Goal: Ask a question: Seek information or help from site administrators or community

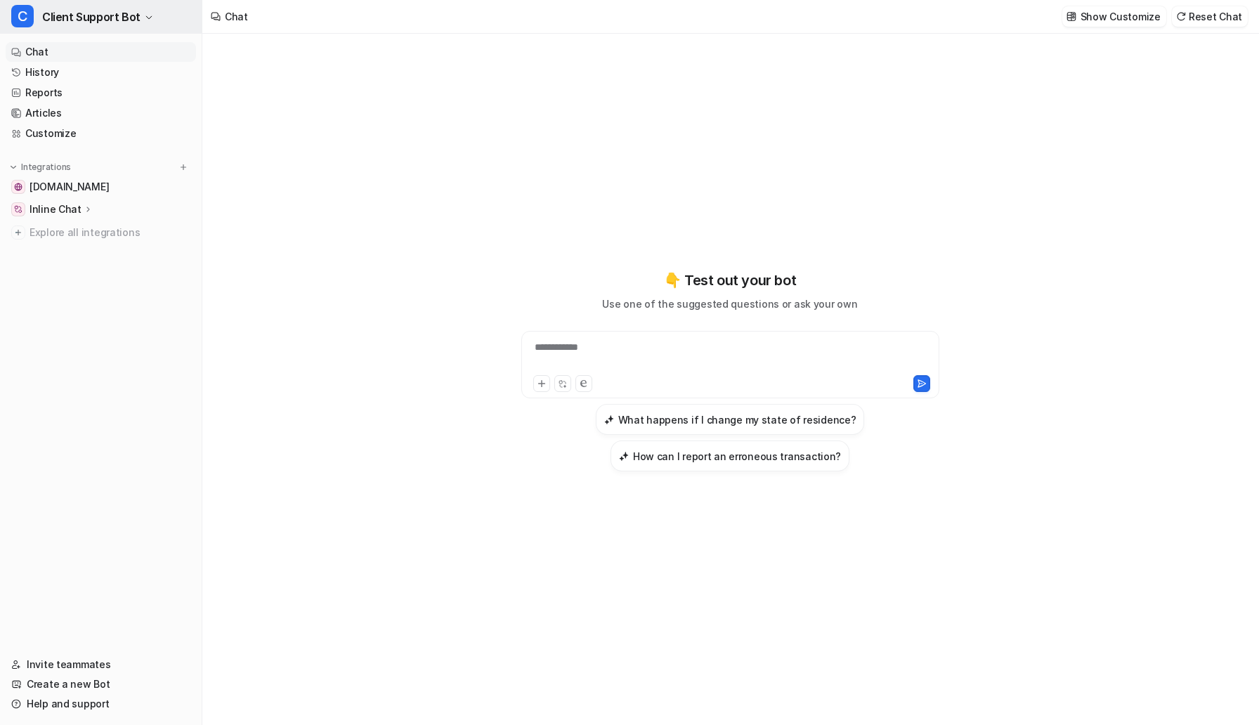
click at [96, 11] on span "Client Support Bot" at bounding box center [91, 17] width 98 height 20
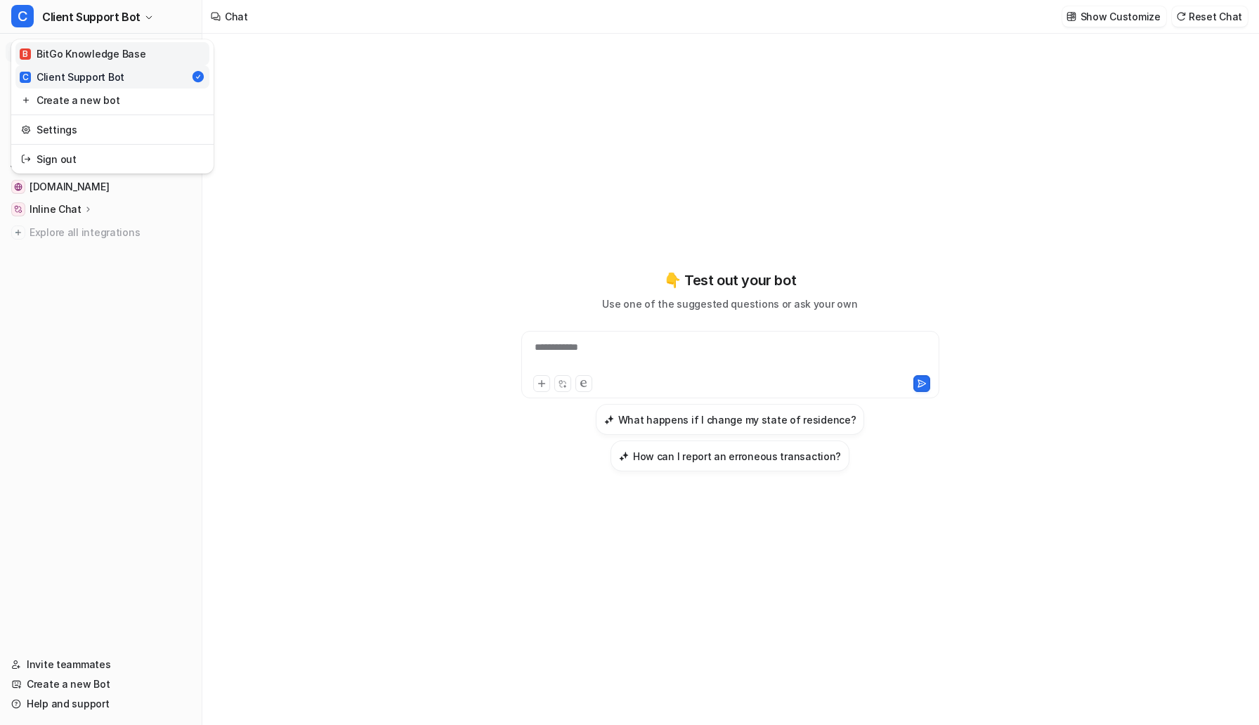
click at [101, 50] on div "B BitGo Knowledge Base" at bounding box center [83, 53] width 126 height 15
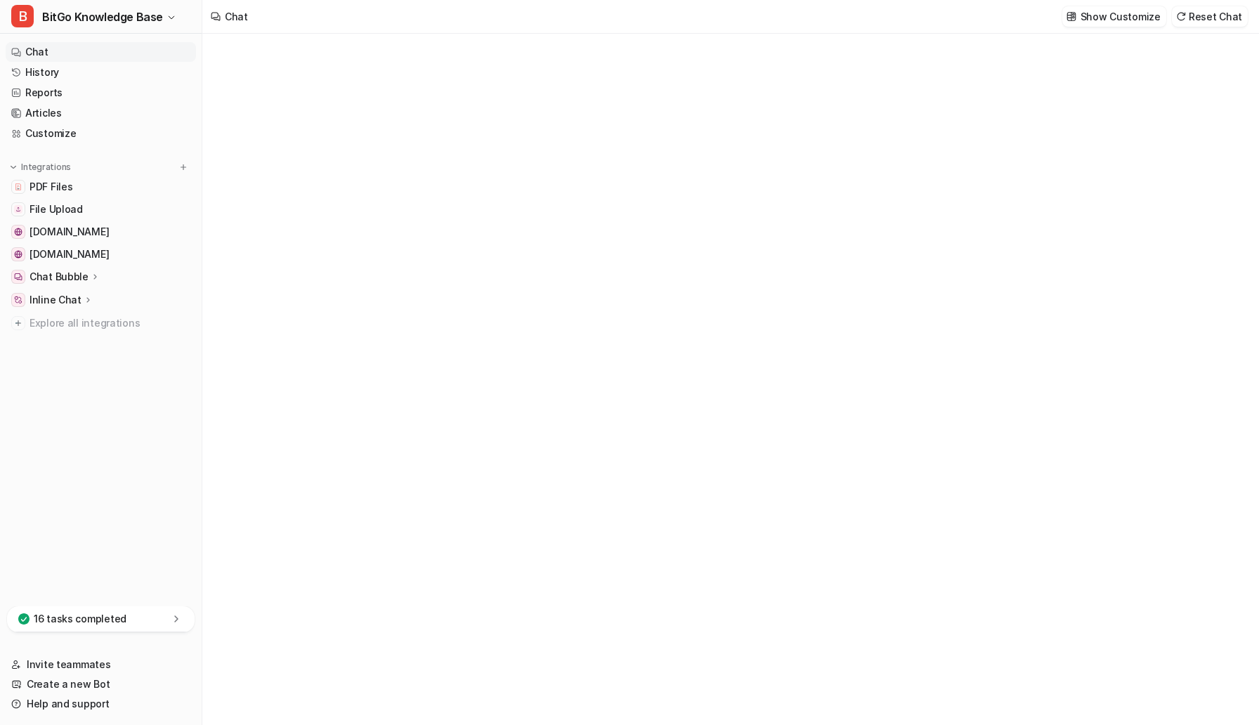
type textarea "**********"
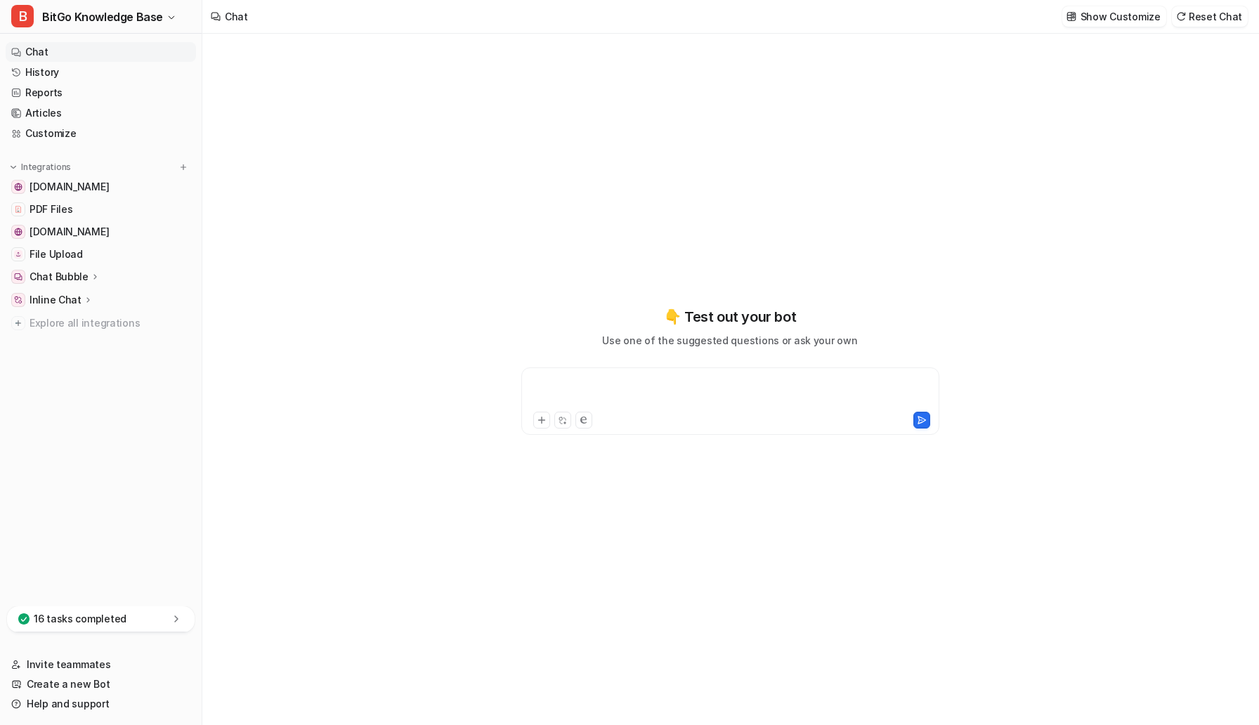
click at [592, 381] on div at bounding box center [730, 393] width 411 height 32
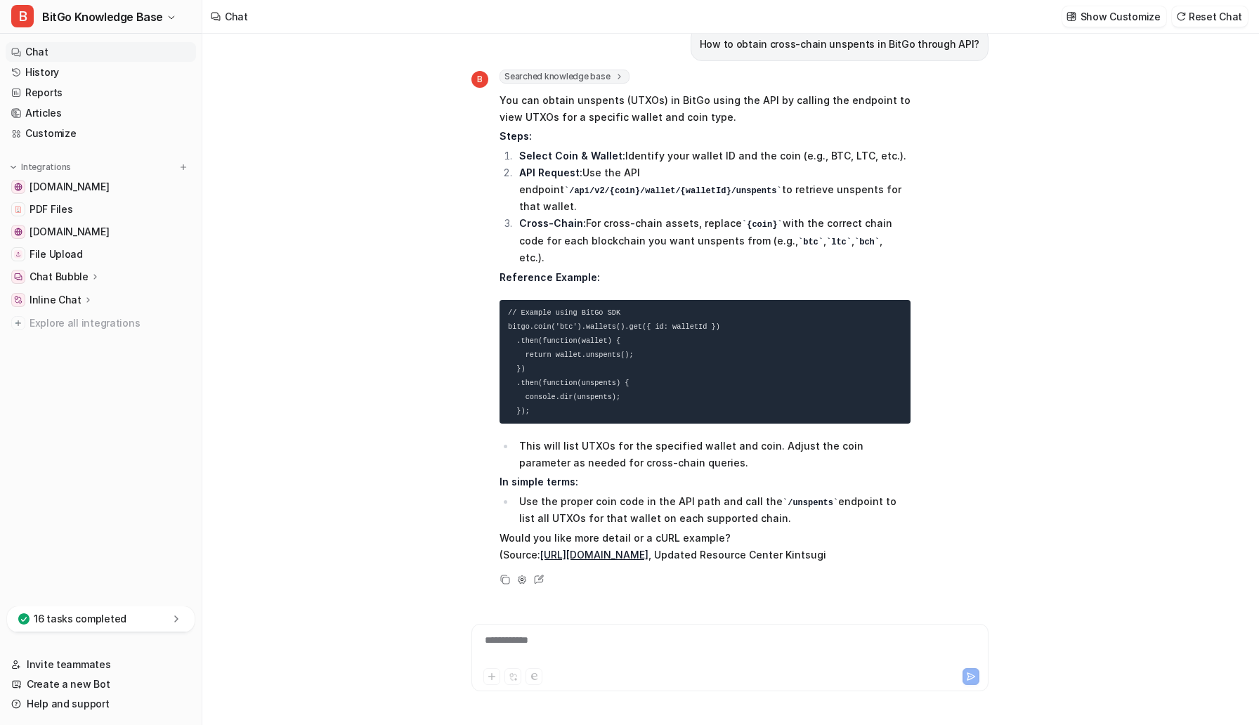
scroll to position [24, 0]
click at [557, 635] on div at bounding box center [730, 649] width 510 height 32
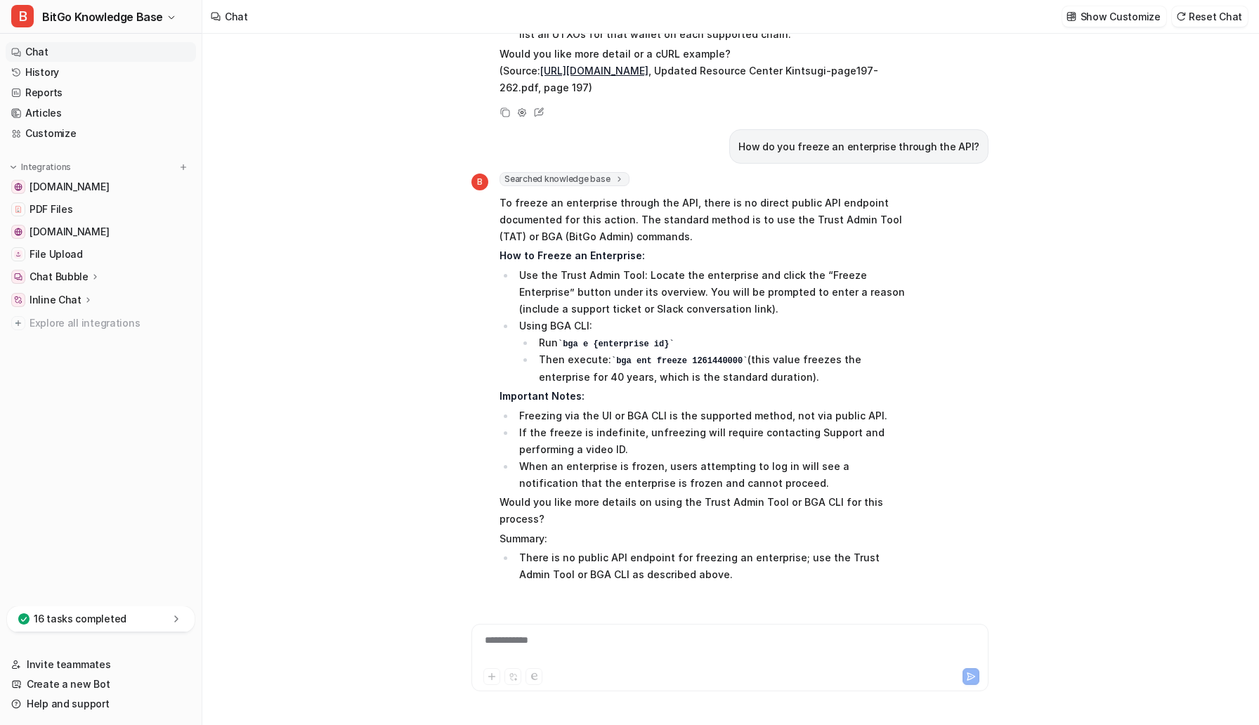
scroll to position [525, 0]
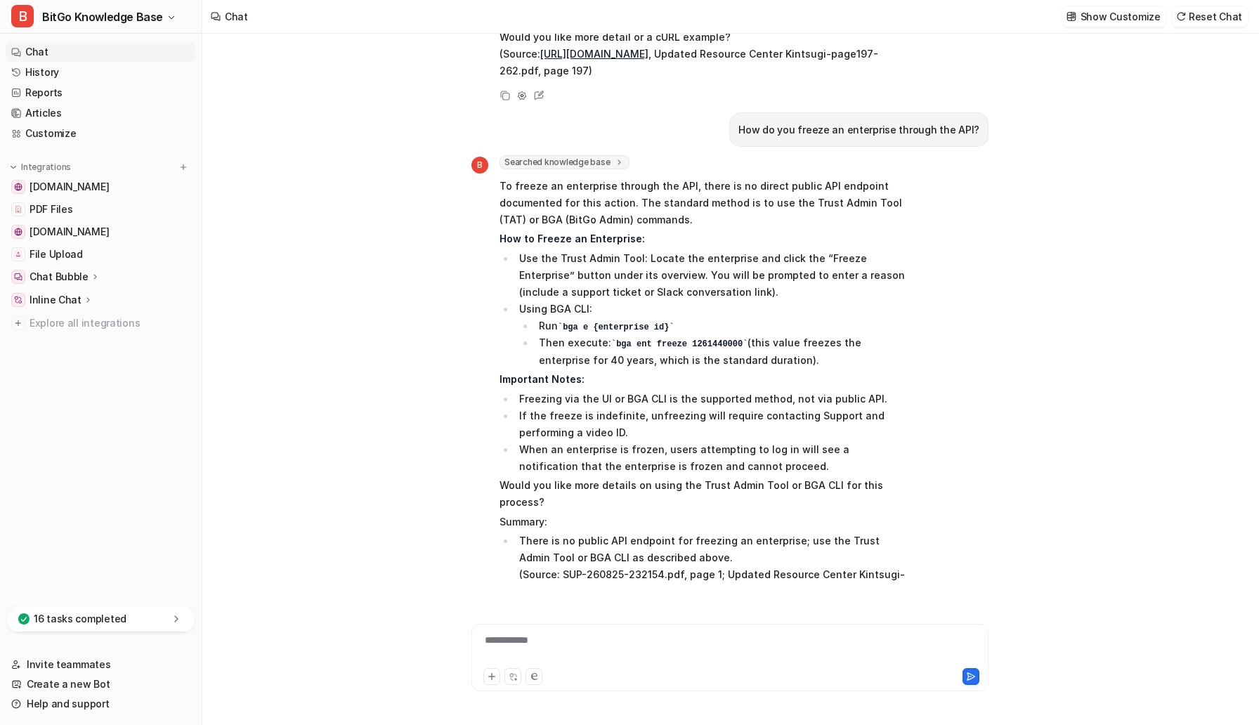
click at [546, 644] on div "**********" at bounding box center [730, 649] width 510 height 32
click at [1197, 13] on button "Reset Chat" at bounding box center [1210, 16] width 76 height 20
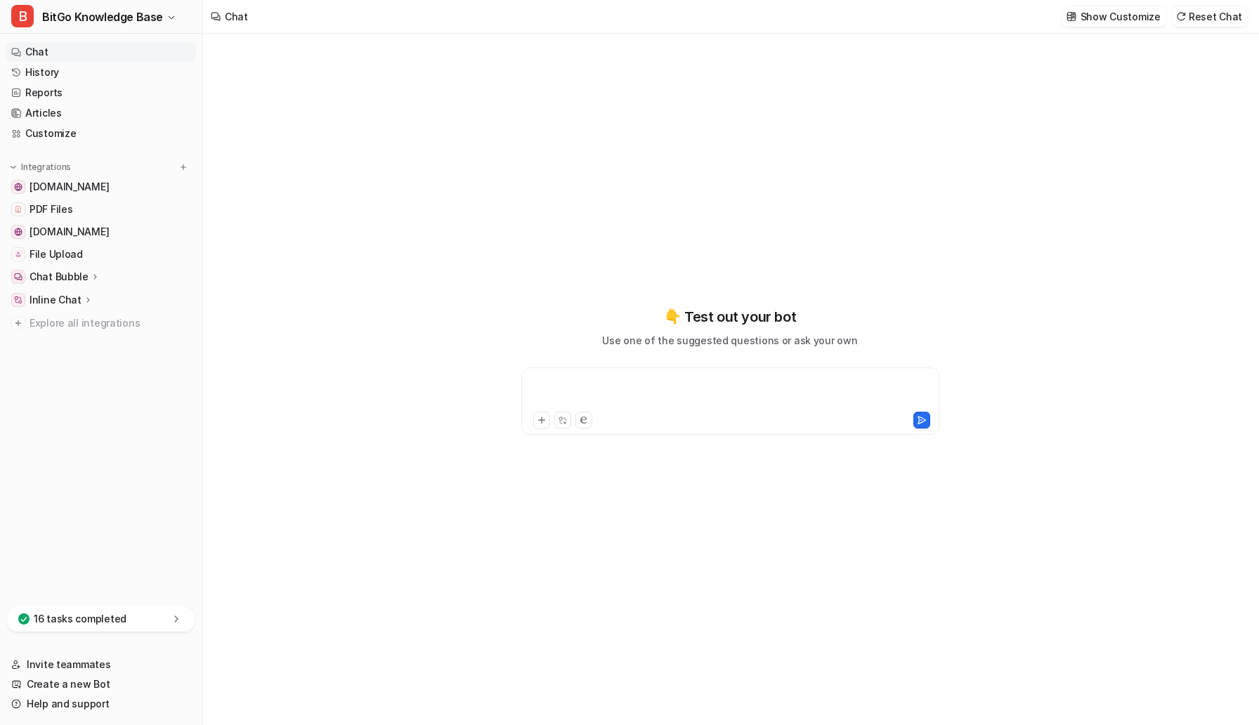
click at [596, 389] on div at bounding box center [730, 393] width 411 height 32
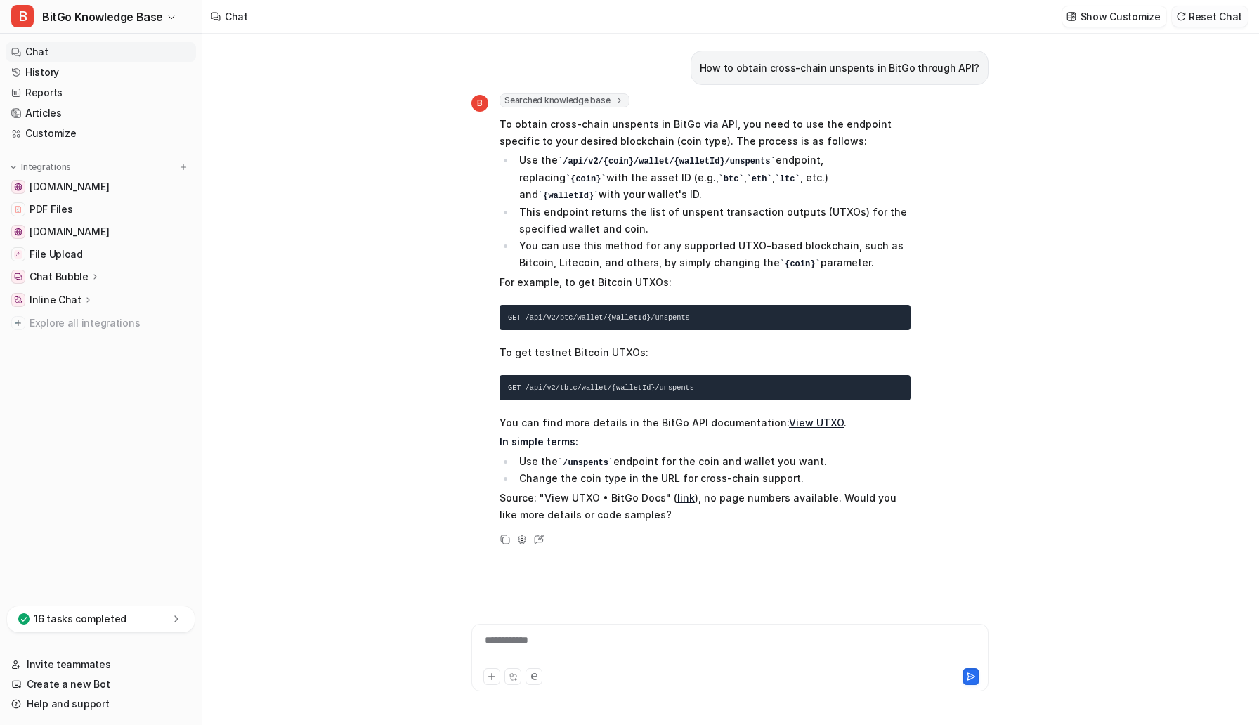
click at [1200, 15] on button "Reset Chat" at bounding box center [1210, 16] width 76 height 20
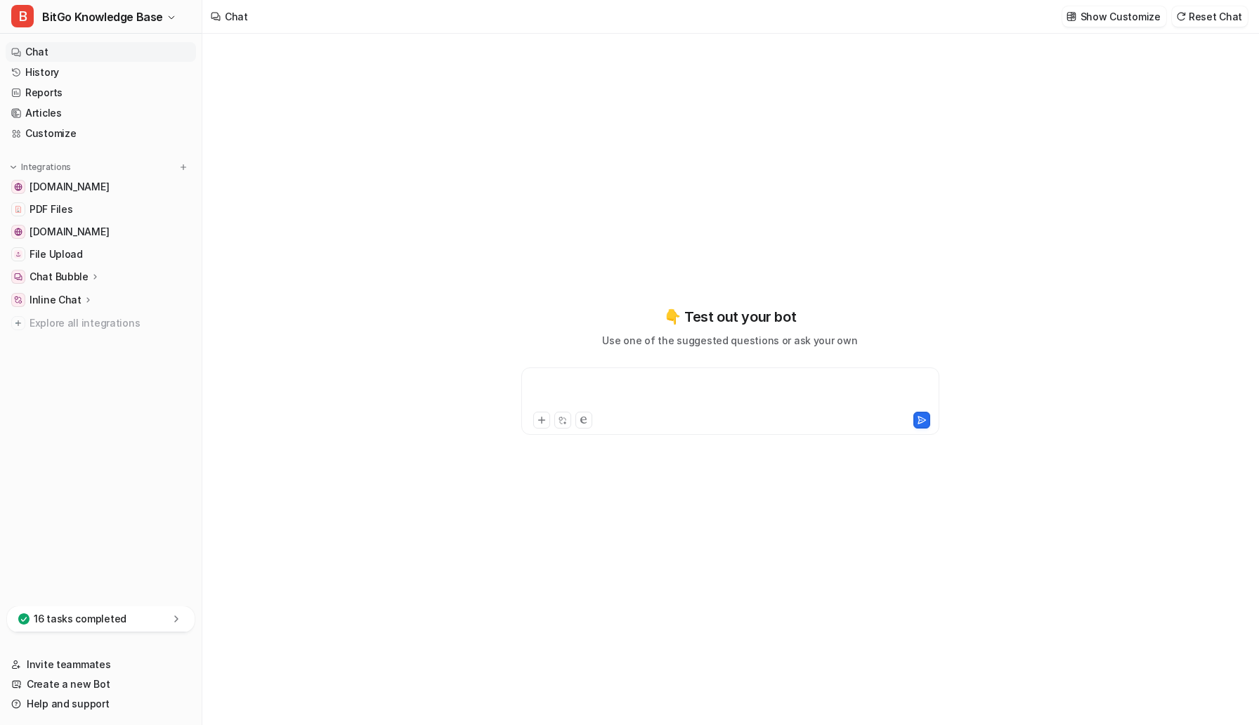
click at [619, 381] on div at bounding box center [730, 393] width 411 height 32
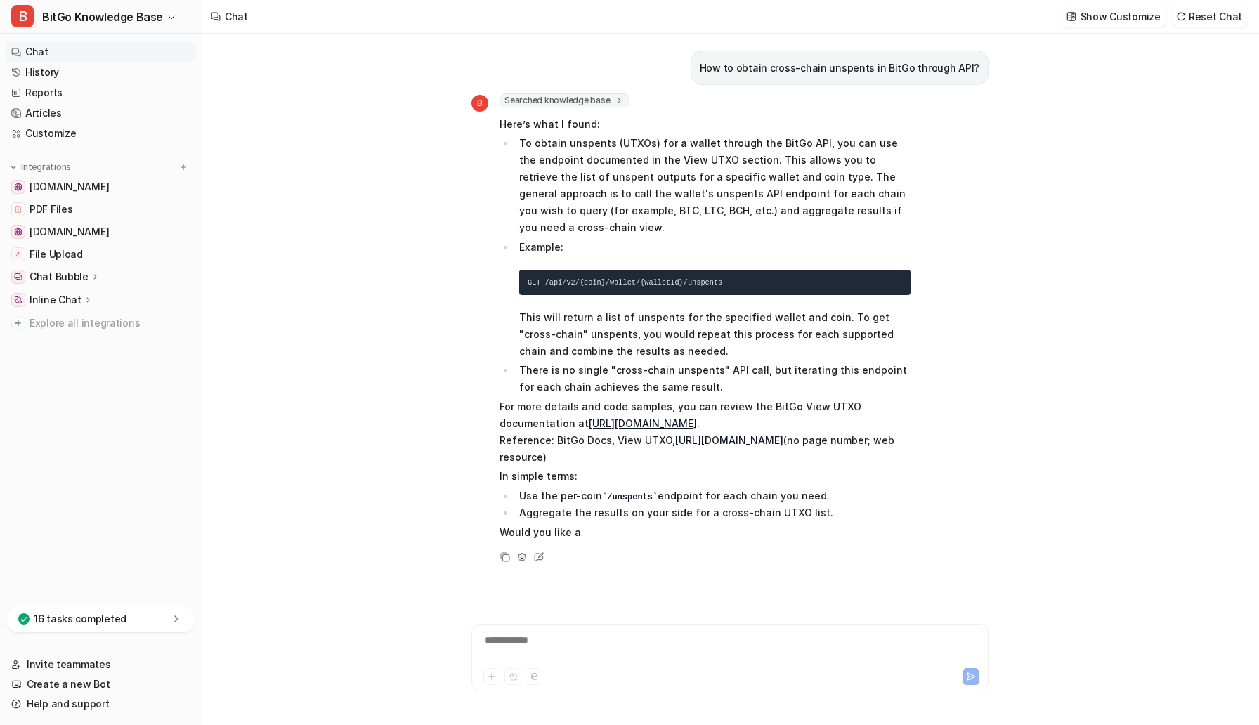
scroll to position [12, 0]
click at [571, 647] on div at bounding box center [730, 649] width 510 height 32
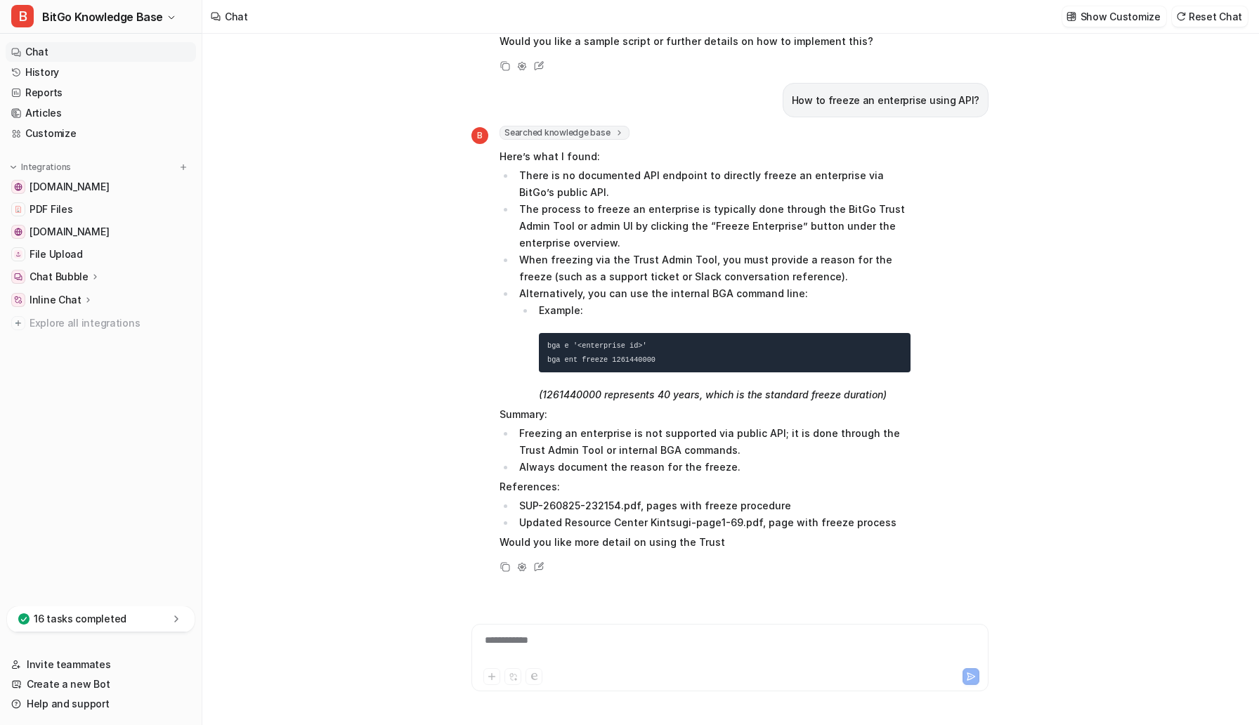
scroll to position [513, 0]
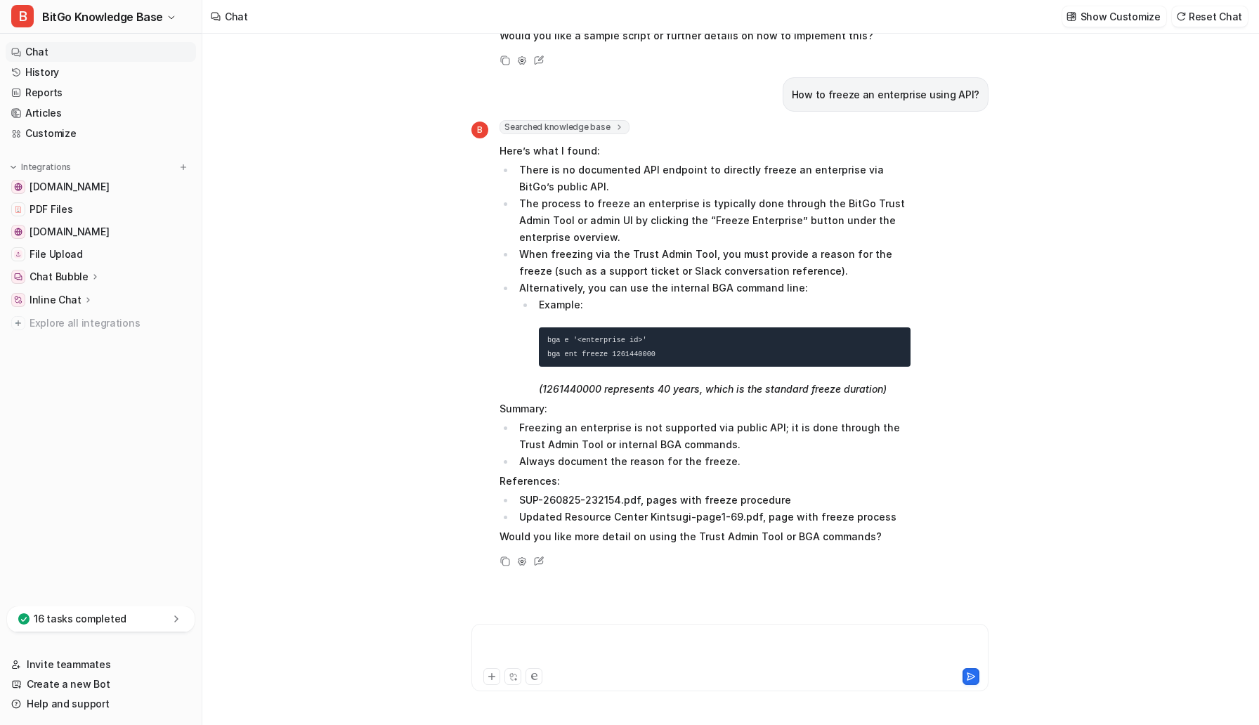
click at [582, 649] on div at bounding box center [730, 649] width 510 height 32
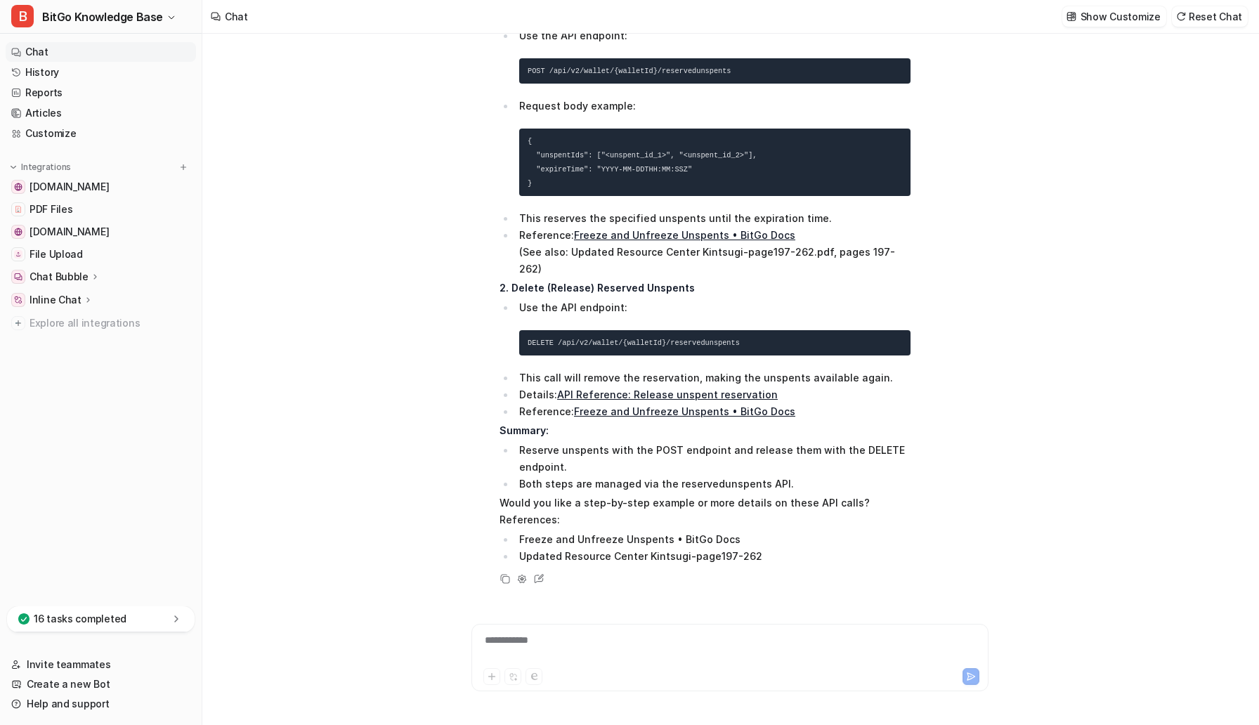
scroll to position [1186, 0]
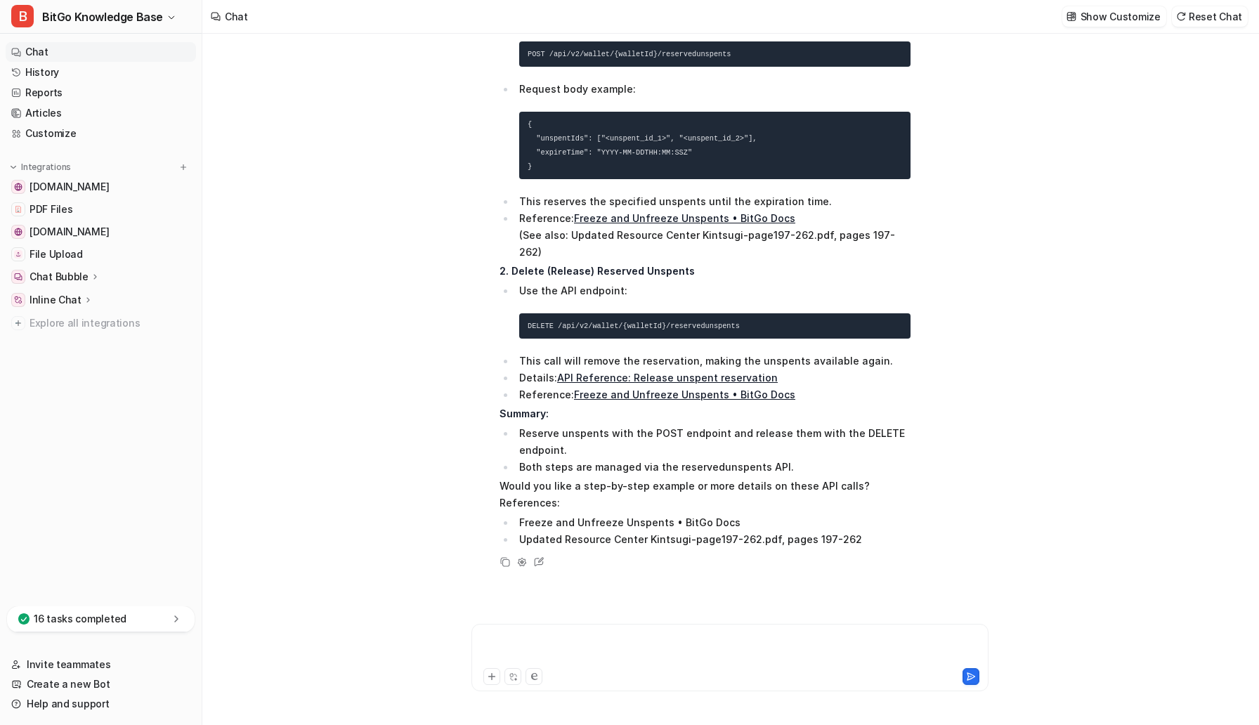
click at [527, 636] on div at bounding box center [730, 649] width 510 height 32
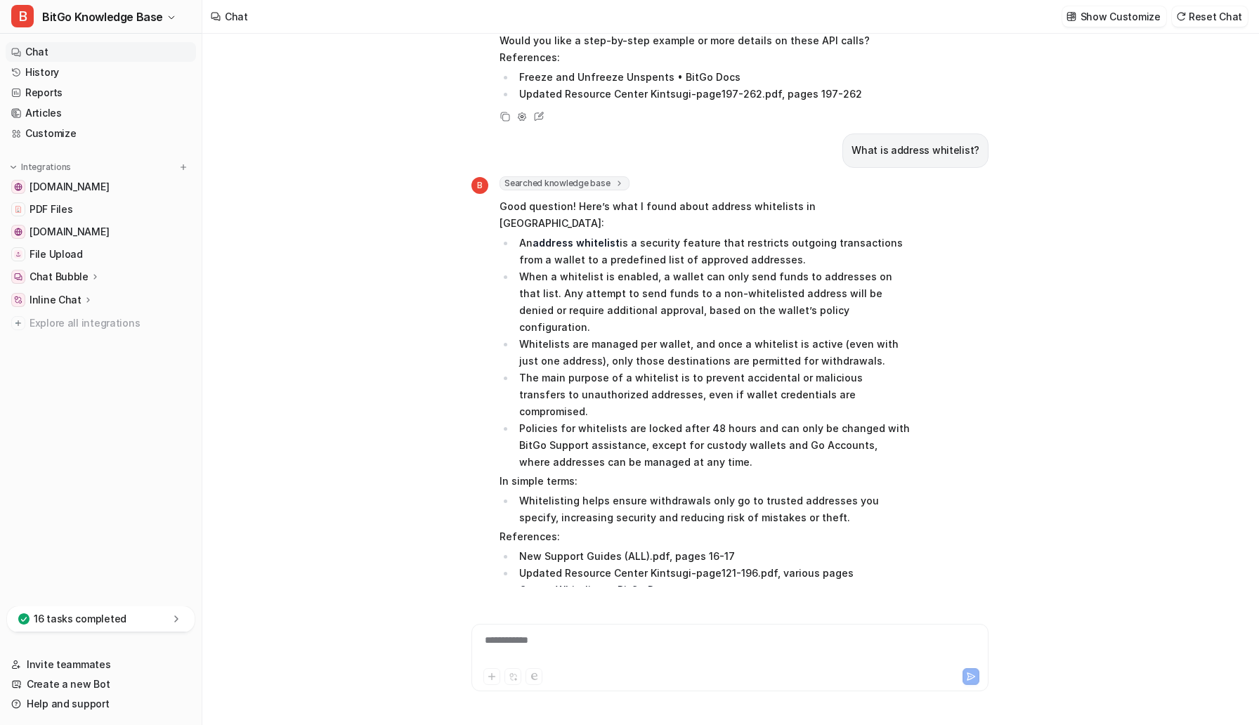
scroll to position [1653, 0]
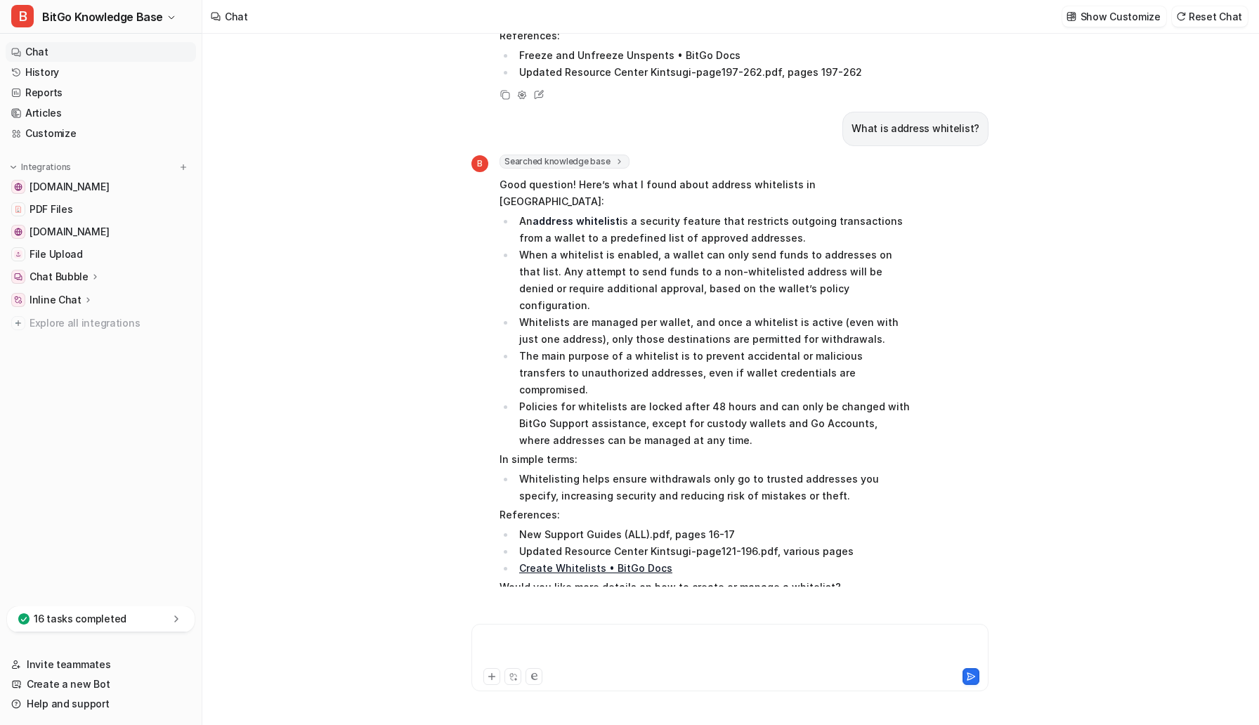
click at [563, 640] on div at bounding box center [730, 649] width 510 height 32
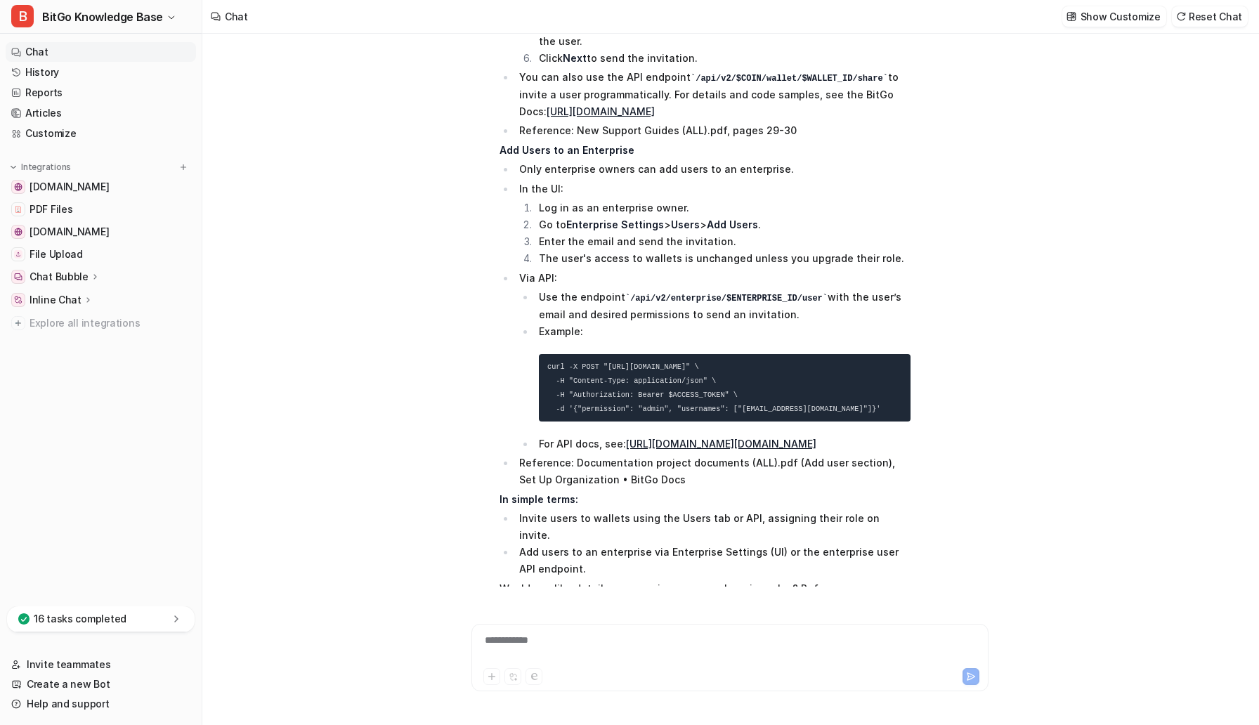
scroll to position [2527, 0]
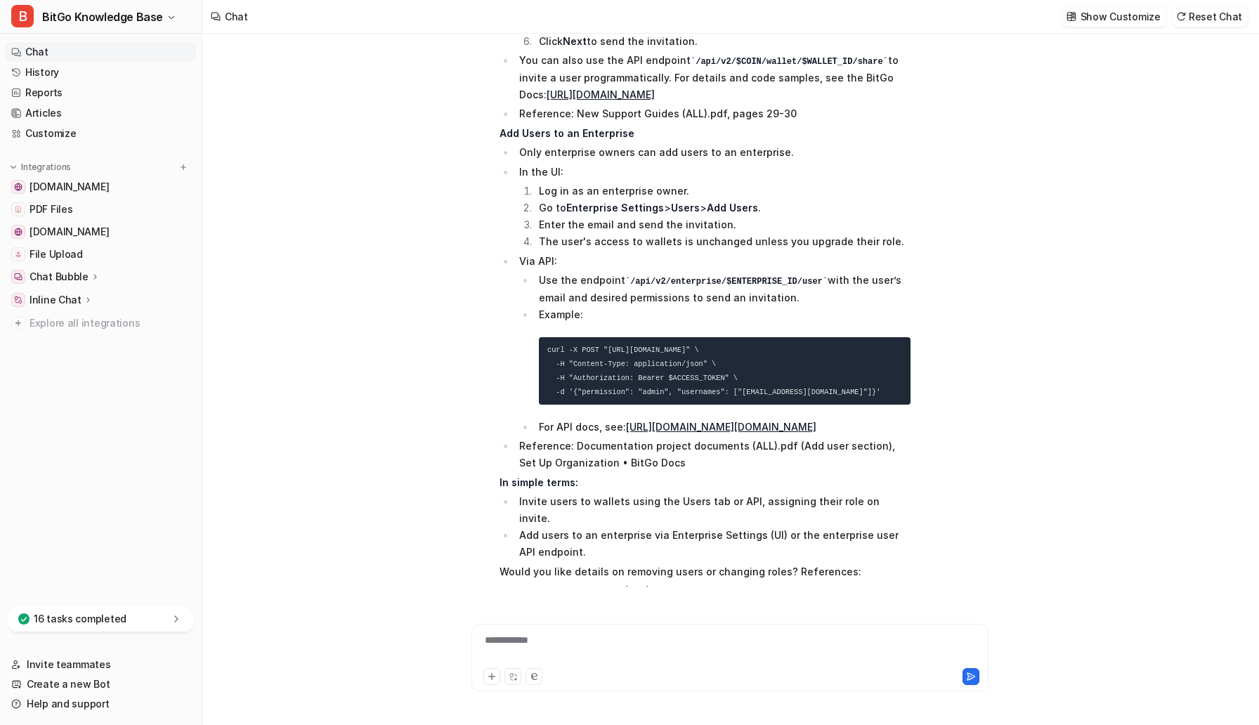
click at [588, 658] on div "**********" at bounding box center [730, 649] width 510 height 32
click at [573, 642] on div at bounding box center [730, 649] width 510 height 32
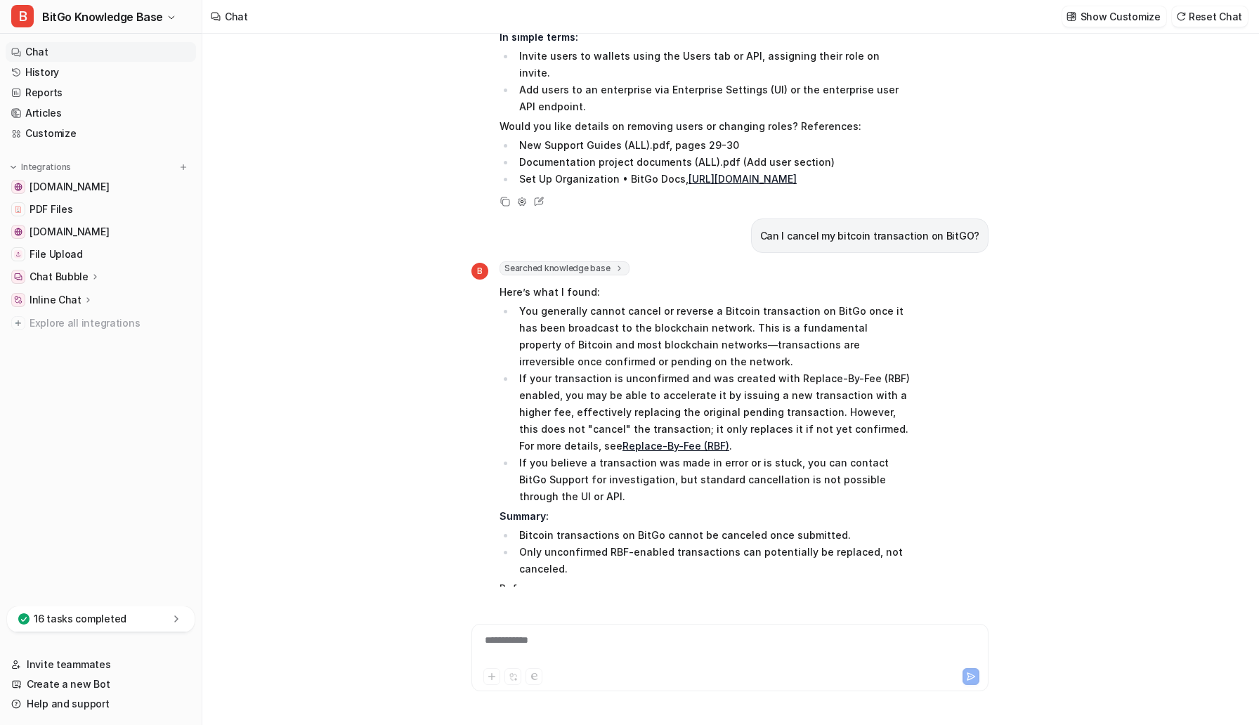
scroll to position [3012, 0]
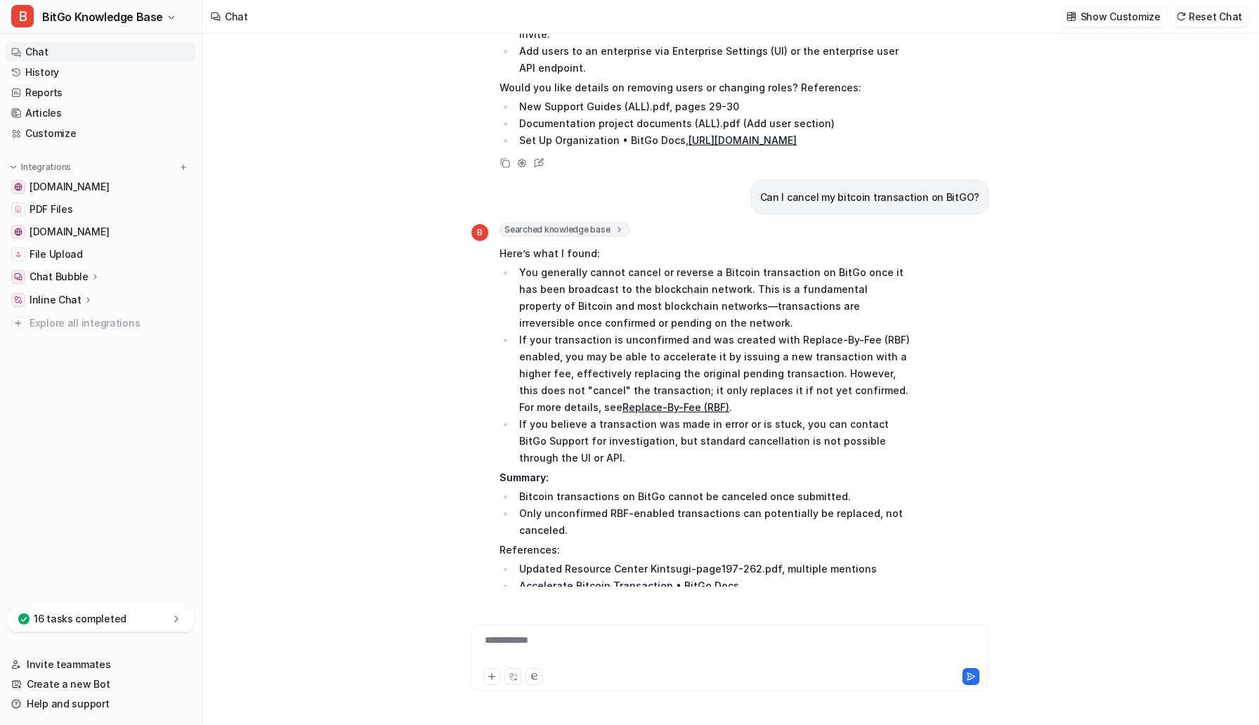
click at [518, 642] on div "**********" at bounding box center [730, 649] width 510 height 32
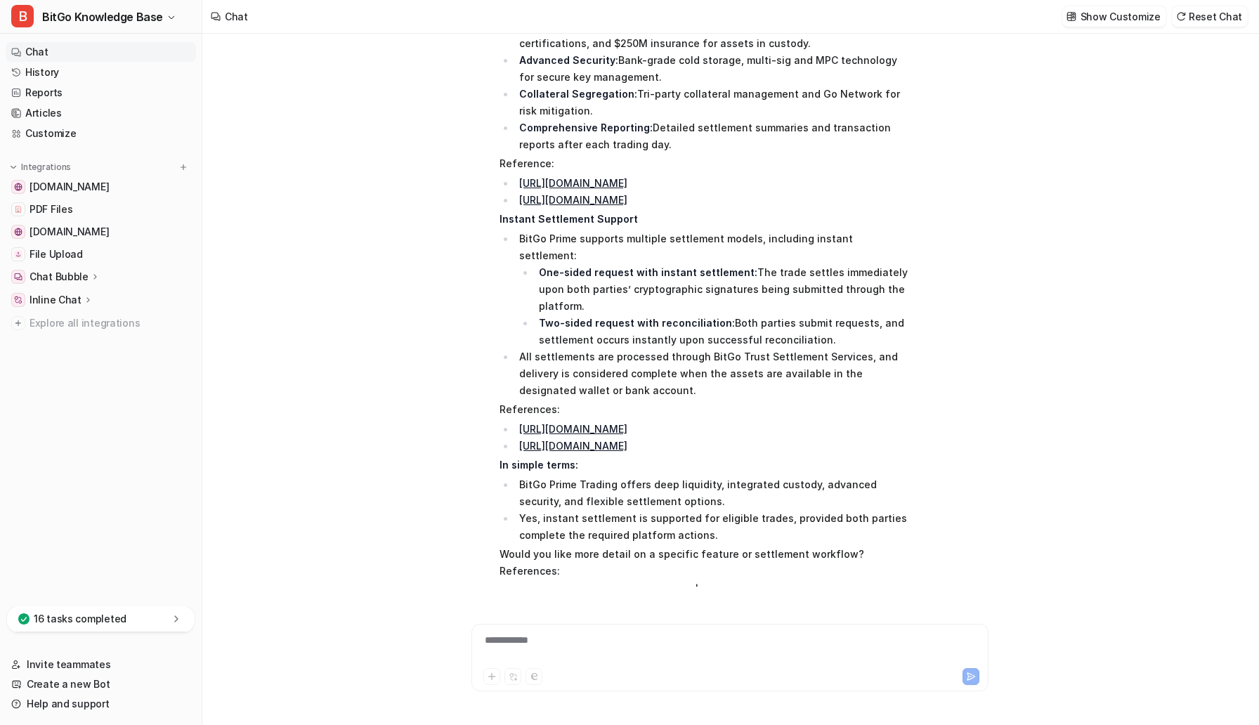
scroll to position [3916, 0]
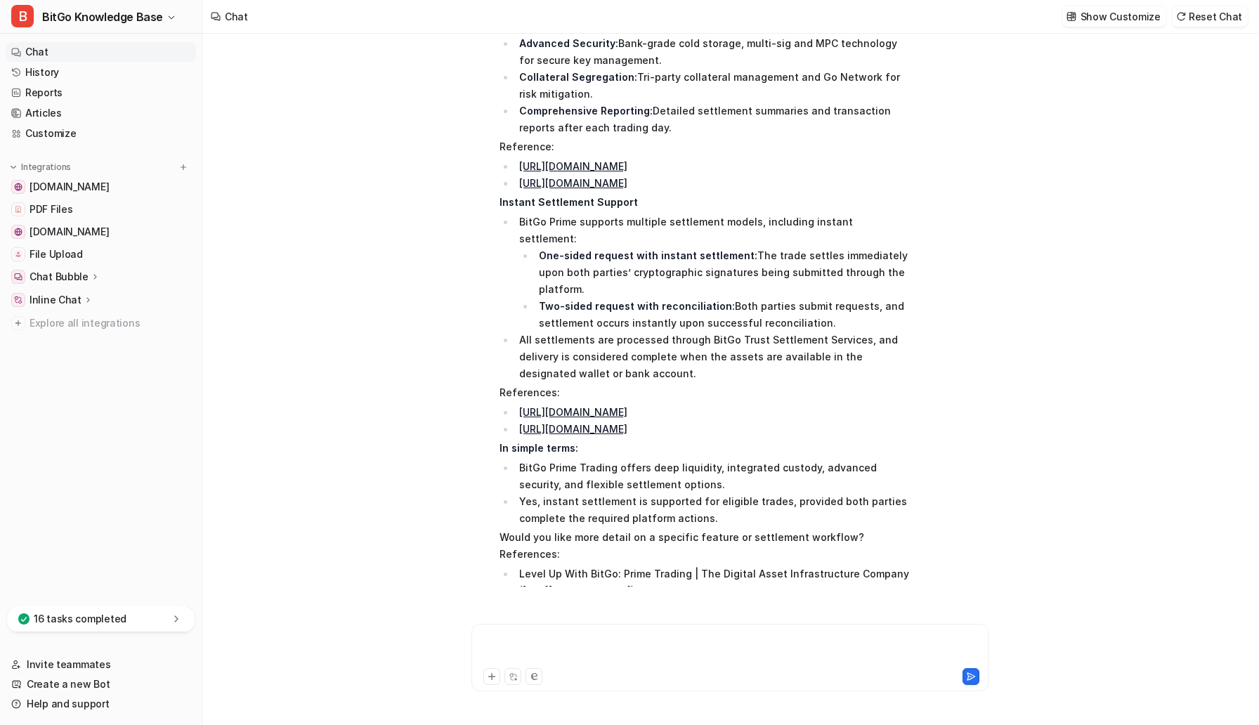
click at [541, 649] on div at bounding box center [730, 649] width 510 height 32
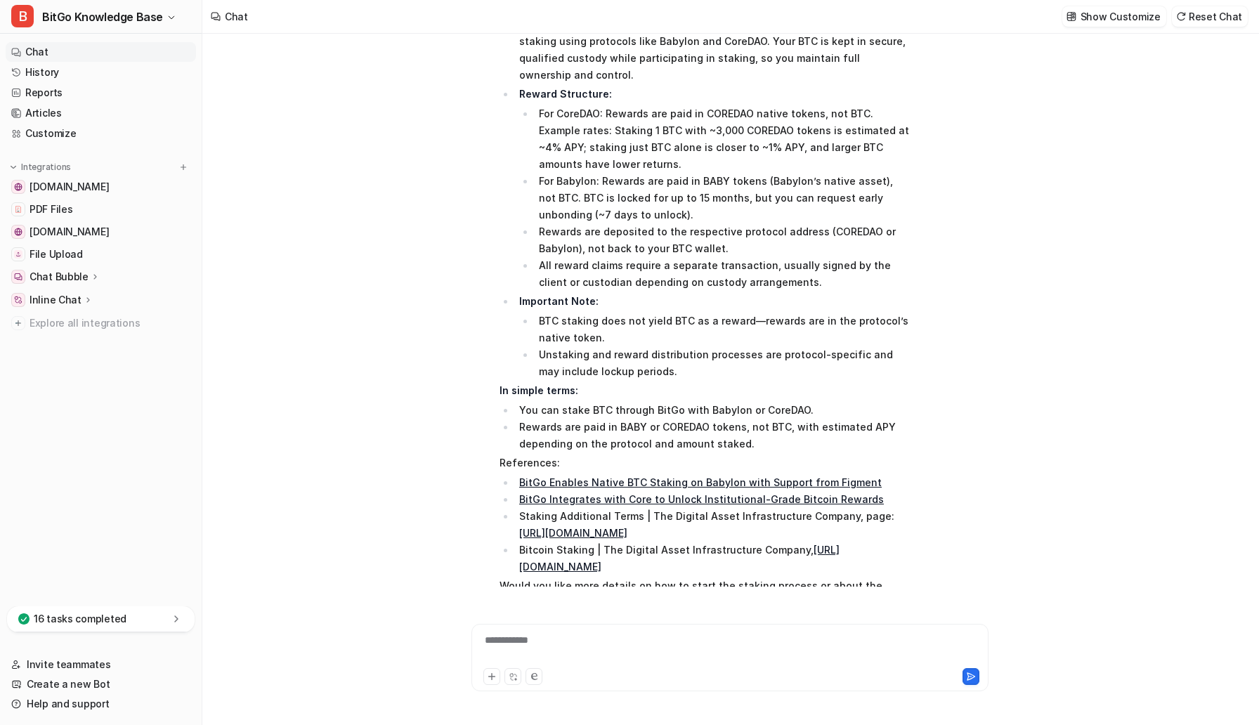
scroll to position [4663, 0]
